Goal: Information Seeking & Learning: Understand process/instructions

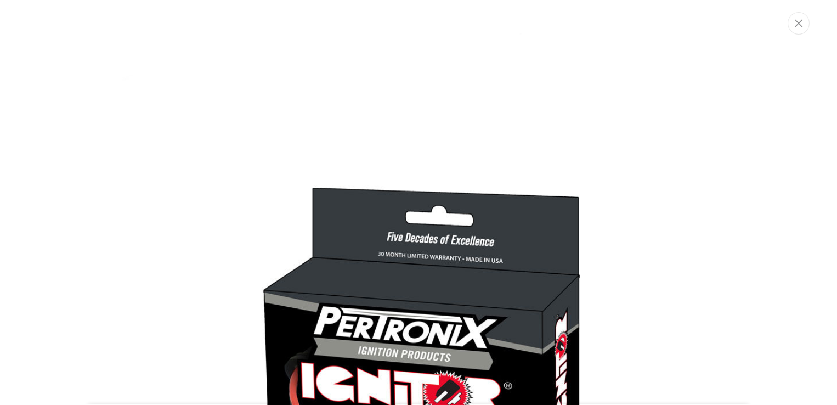
scroll to position [444, 0]
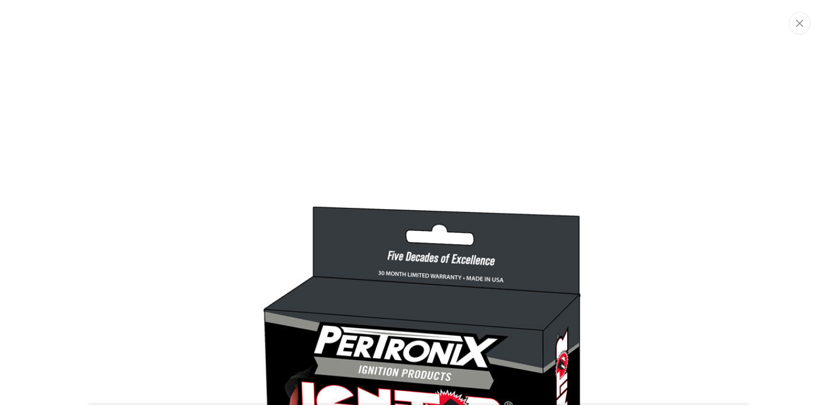
drag, startPoint x: 803, startPoint y: 22, endPoint x: 766, endPoint y: 52, distance: 46.9
click at [802, 23] on icon "Close" at bounding box center [800, 23] width 8 height 8
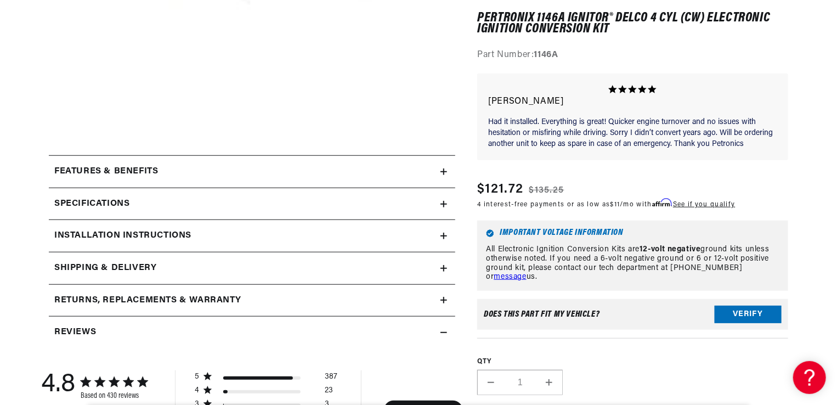
scroll to position [0, 0]
click at [101, 201] on h2 "Specifications" at bounding box center [91, 203] width 75 height 14
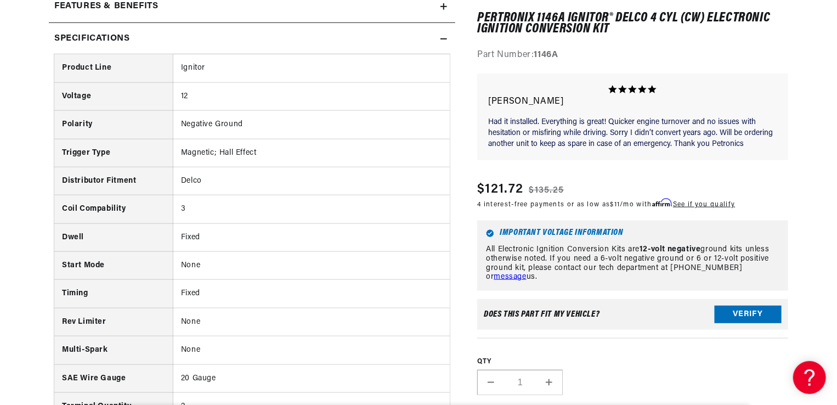
scroll to position [603, 0]
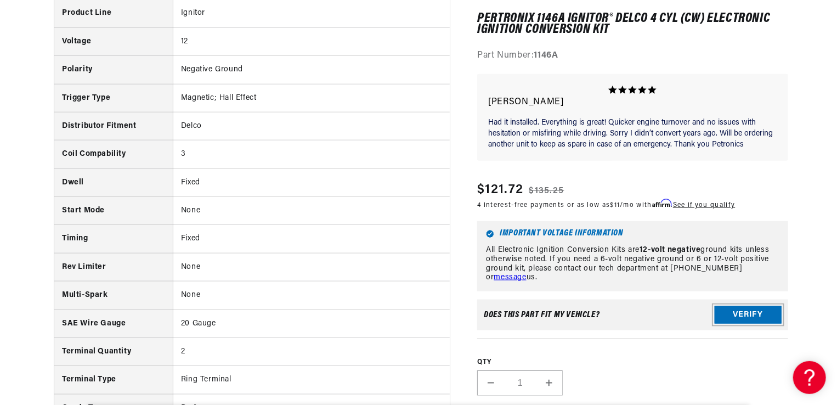
click at [735, 312] on button "Verify" at bounding box center [748, 315] width 67 height 18
click at [0, 0] on div "Verify fitment with your vehicle Ride Type Automotive Agricultural Industrial M…" at bounding box center [0, 0] width 0 height 0
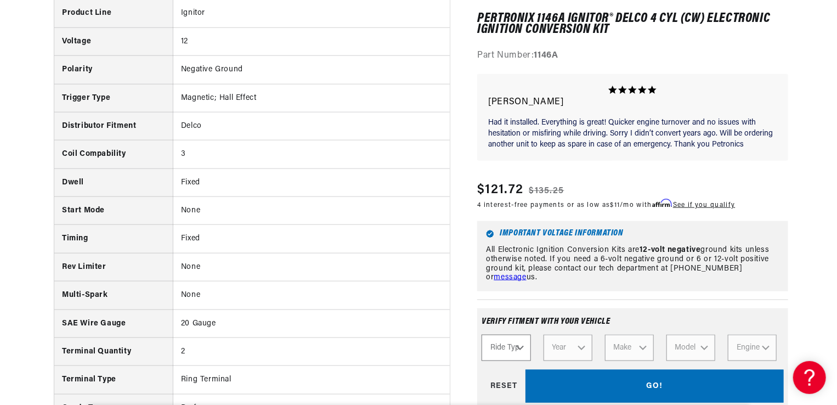
scroll to position [0, 0]
click at [520, 345] on select "Ride Type Automotive Agricultural Industrial Marine Motorcycle" at bounding box center [506, 347] width 49 height 26
select select "Marine"
click at [482, 334] on select "Ride Type Automotive Agricultural Industrial Marine Motorcycle" at bounding box center [506, 347] width 49 height 26
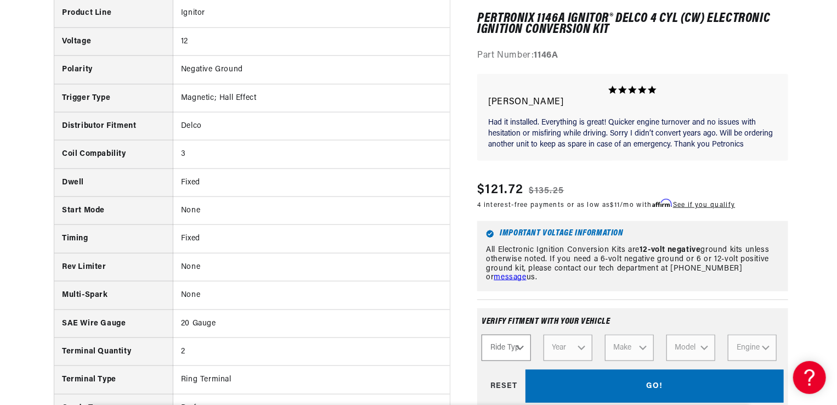
select select "Marine"
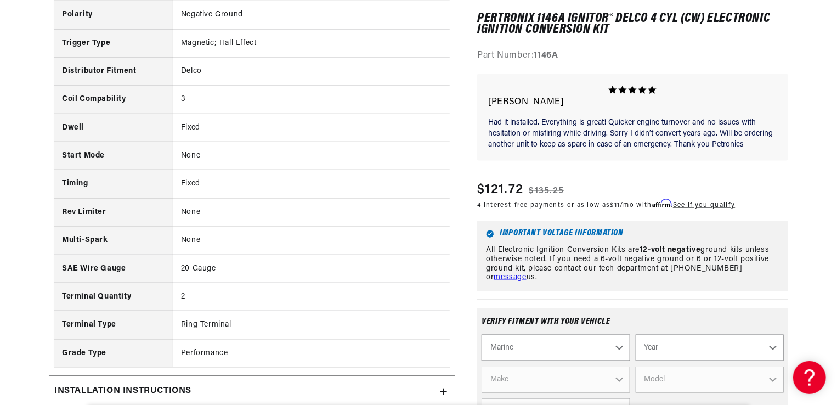
scroll to position [0, 1173]
click at [772, 347] on select "Year [DATE] 1986 1985 1983 1982 1981 1980 1979 1978 1977 1976 1975 1974 1973 19…" at bounding box center [710, 347] width 148 height 26
select select "1987"
click at [636, 334] on select "Year [DATE] 1986 1985 1983 1982 1981 1980 1979 1978 1977 1976 1975 1974 1973 19…" at bounding box center [710, 347] width 148 height 26
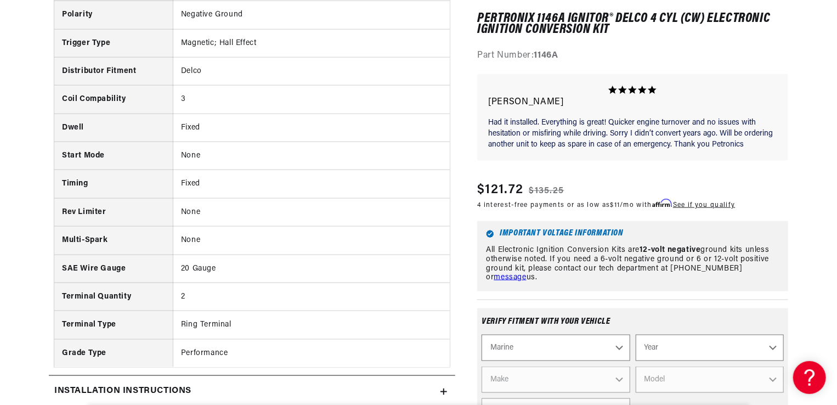
select select "1987"
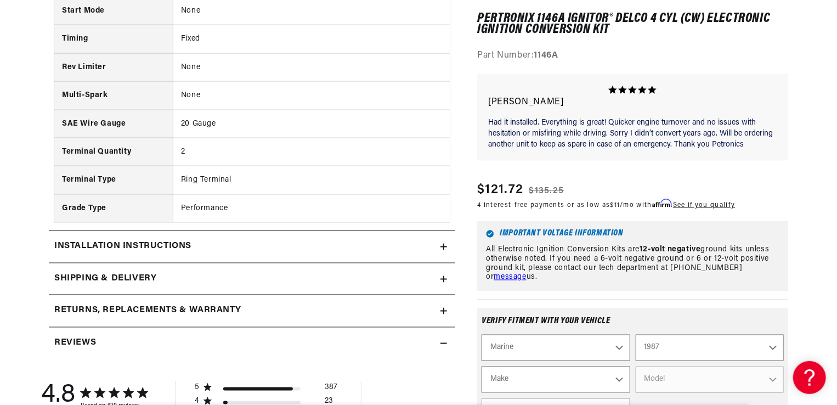
scroll to position [878, 0]
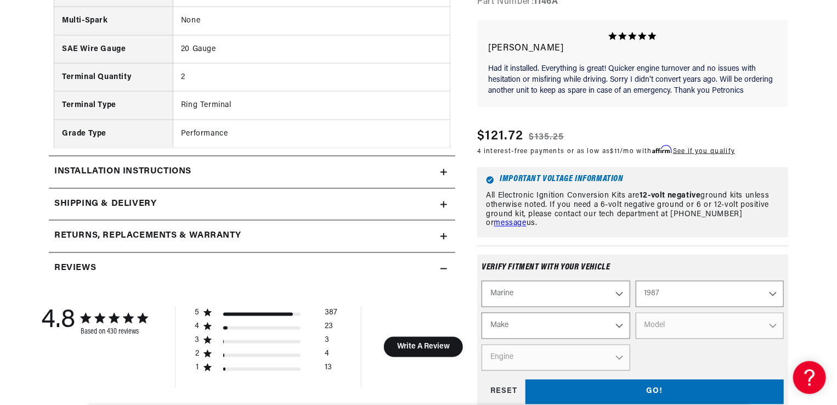
click at [618, 313] on select "Make Crusader (Thermo-Electron)" at bounding box center [556, 326] width 148 height 26
click at [507, 320] on select "Make Crusader (Thermo-Electron)" at bounding box center [556, 326] width 148 height 26
click at [497, 313] on select "Make Crusader (Thermo-Electron)" at bounding box center [556, 326] width 148 height 26
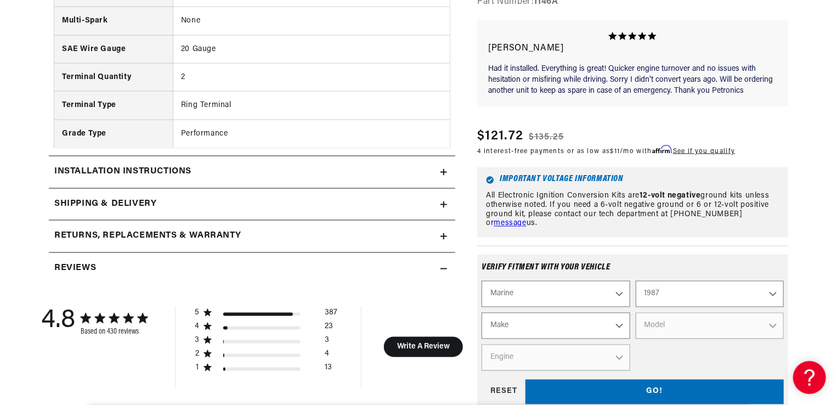
scroll to position [0, 0]
click at [497, 313] on select "Make Crusader (Thermo-Electron)" at bounding box center [556, 326] width 148 height 26
click at [545, 313] on select "Make Crusader (Thermo-Electron)" at bounding box center [556, 326] width 148 height 26
click at [536, 315] on select "Make Crusader (Thermo-Electron)" at bounding box center [556, 326] width 148 height 26
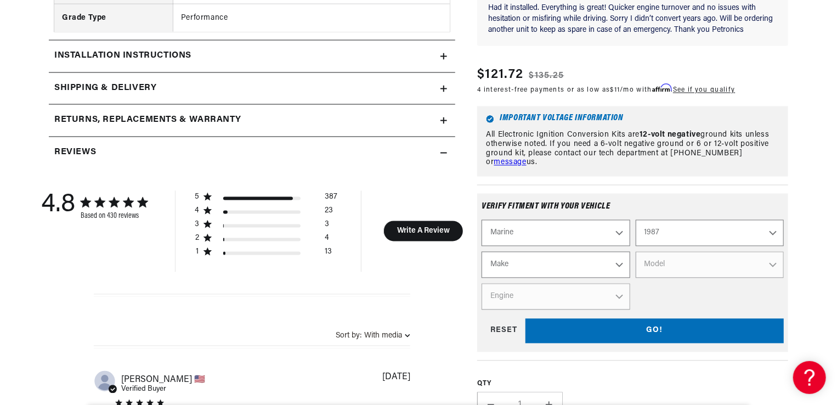
scroll to position [1042, 0]
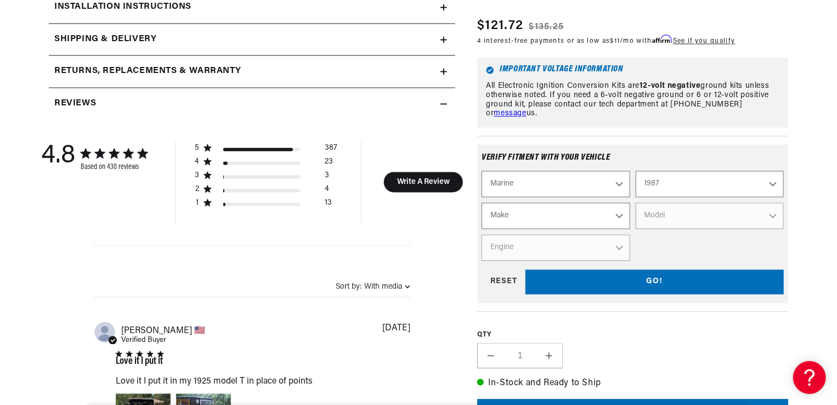
click at [617, 171] on select "Automotive Agricultural Industrial Marine Motorcycle" at bounding box center [556, 184] width 148 height 26
click at [619, 205] on select "Make Crusader (Thermo-Electron)" at bounding box center [556, 216] width 148 height 26
click at [482, 203] on select "Make Crusader (Thermo-Electron)" at bounding box center [556, 216] width 148 height 26
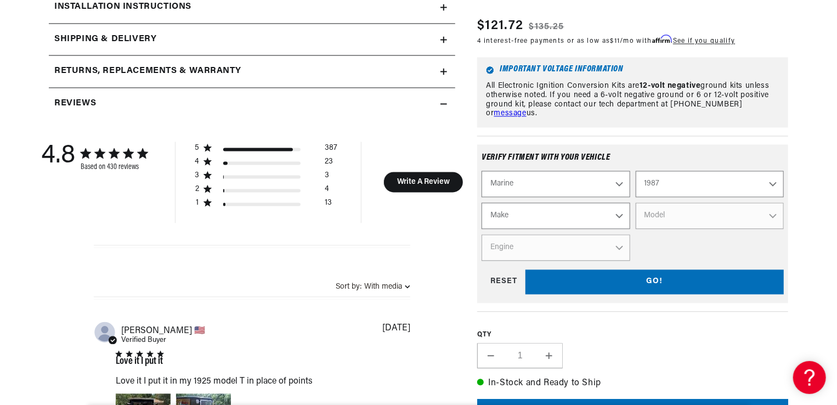
click at [499, 203] on select "Make Crusader (Thermo-Electron)" at bounding box center [556, 216] width 148 height 26
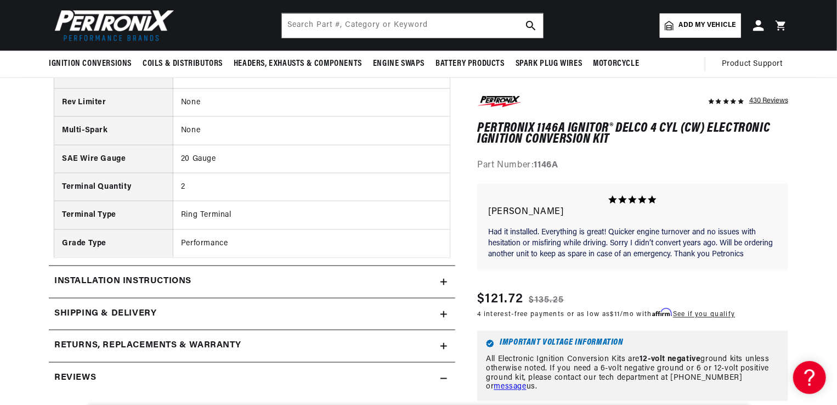
scroll to position [768, 0]
click at [440, 278] on div "Installation instructions" at bounding box center [245, 282] width 392 height 14
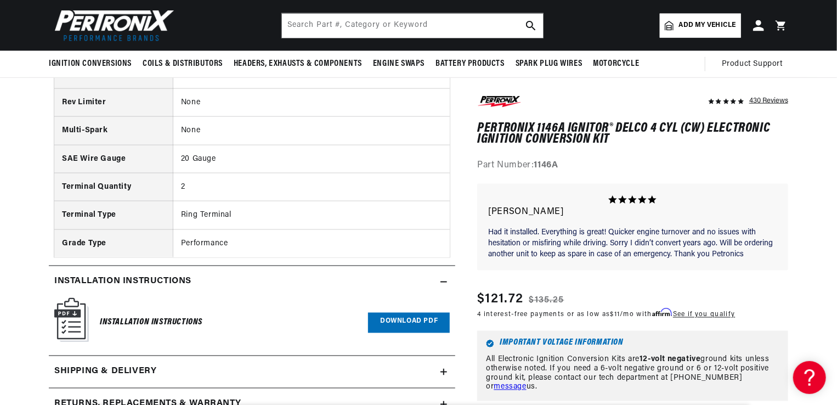
click at [443, 282] on icon at bounding box center [444, 282] width 7 height 0
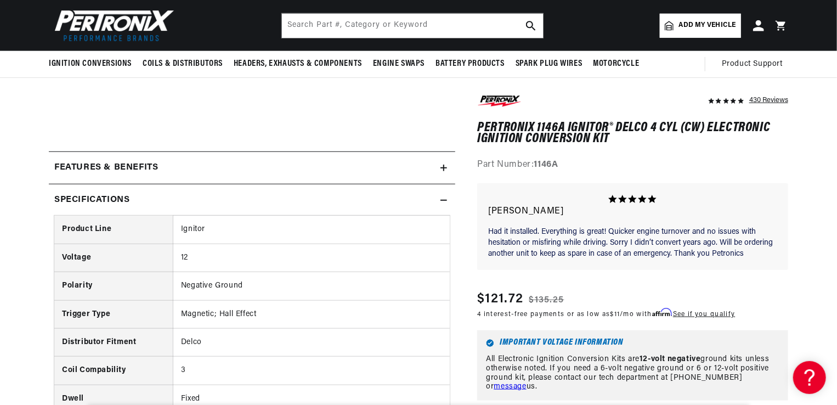
scroll to position [384, 0]
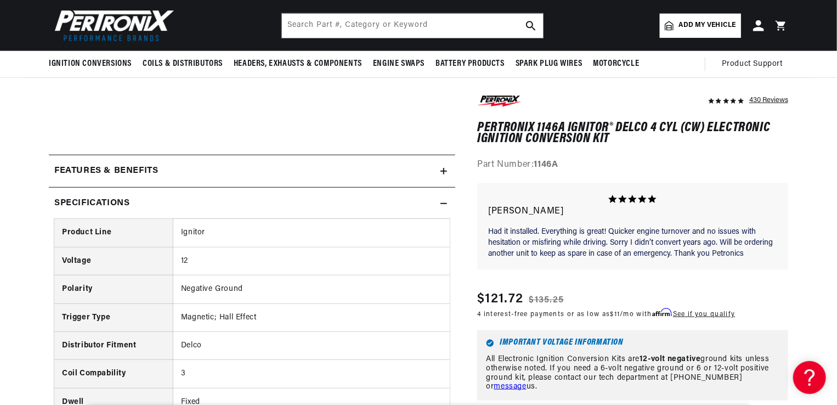
click at [446, 201] on icon at bounding box center [444, 203] width 7 height 7
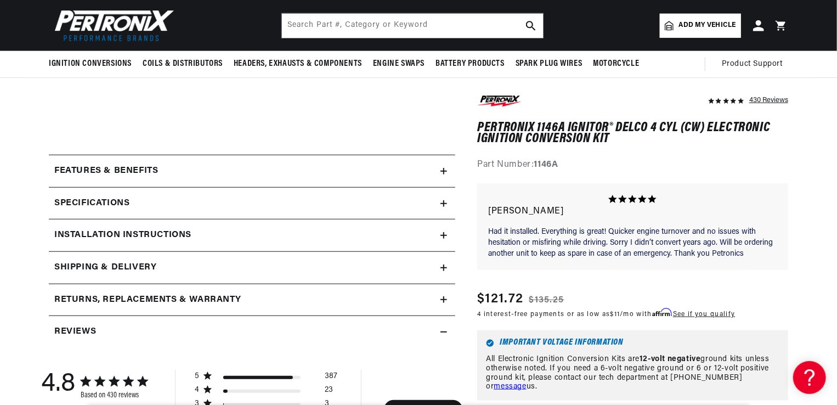
click at [442, 232] on icon at bounding box center [444, 235] width 7 height 7
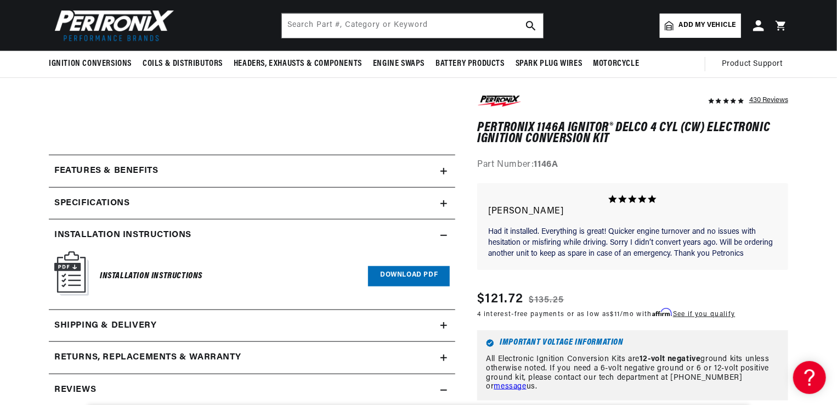
scroll to position [0, 1173]
click at [444, 234] on icon at bounding box center [444, 235] width 7 height 7
